Goal: Navigation & Orientation: Understand site structure

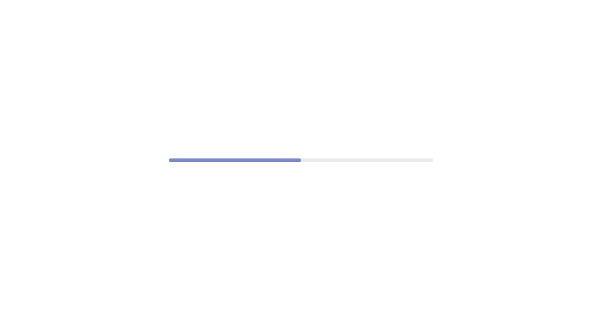
click at [406, 71] on div at bounding box center [301, 160] width 602 height 320
click at [413, 74] on div at bounding box center [301, 160] width 602 height 320
drag, startPoint x: 412, startPoint y: 74, endPoint x: 505, endPoint y: 35, distance: 101.2
click at [419, 69] on div at bounding box center [301, 160] width 602 height 320
